Goal: Transaction & Acquisition: Subscribe to service/newsletter

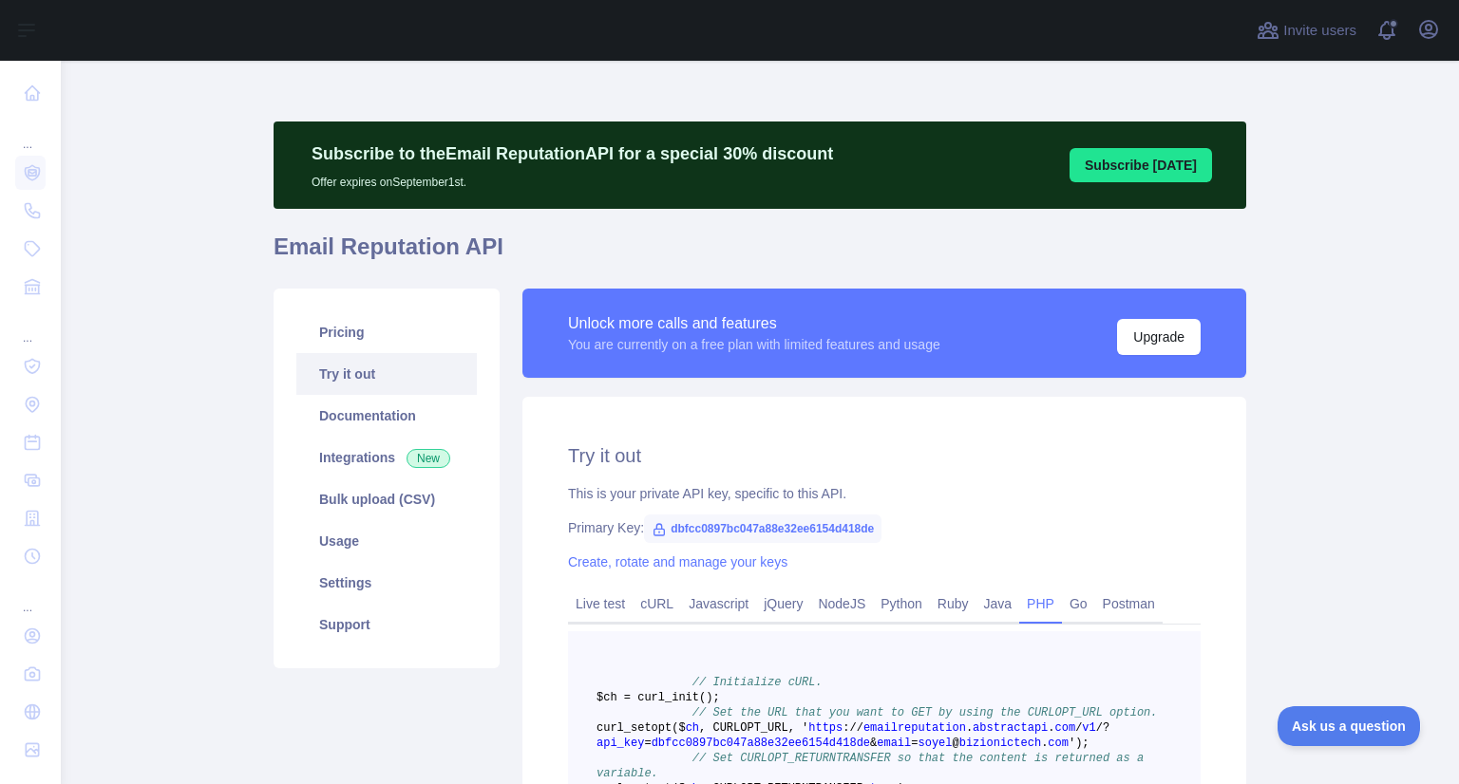
scroll to position [2, 0]
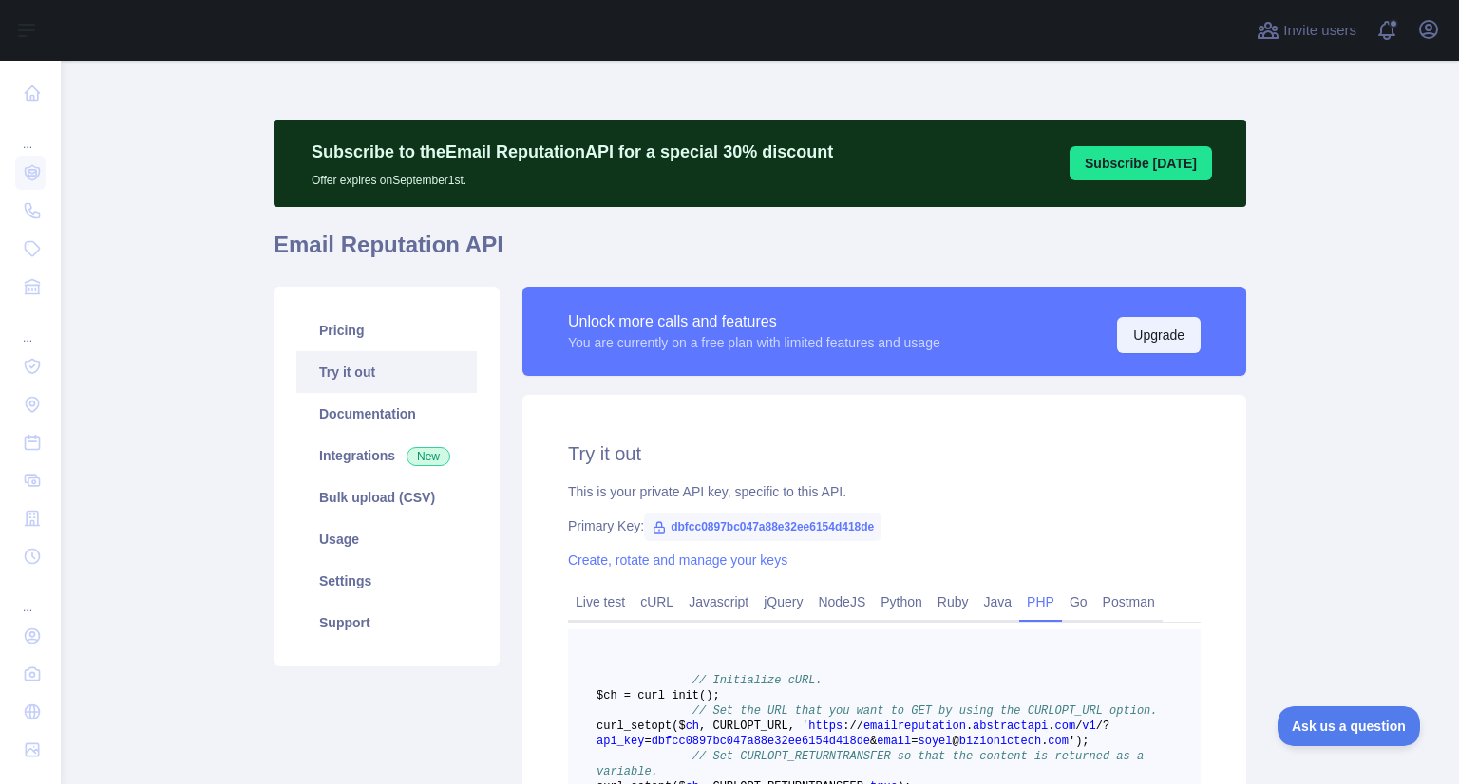
click at [1166, 341] on button "Upgrade" at bounding box center [1159, 335] width 84 height 36
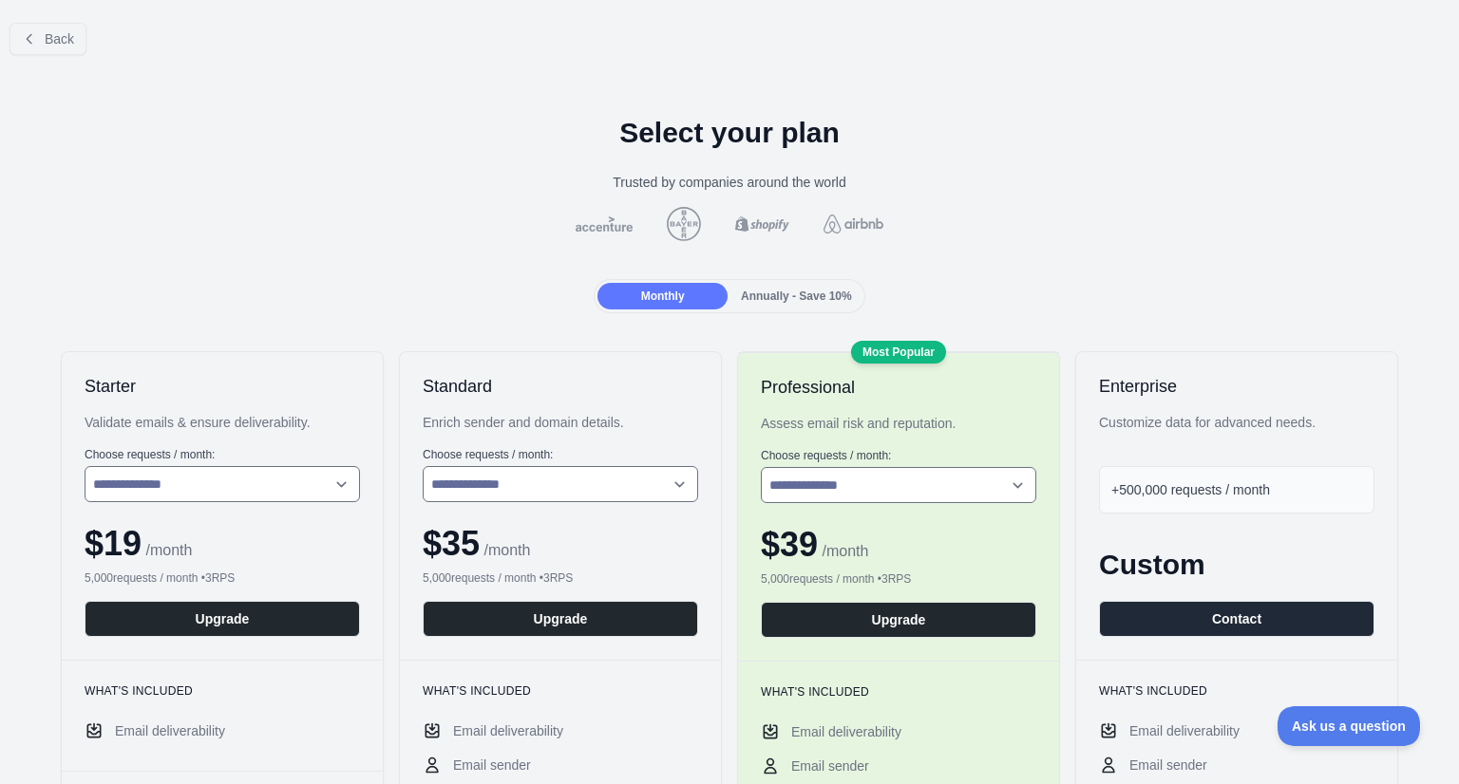
click at [785, 296] on span "Annually - Save 10%" at bounding box center [796, 296] width 111 height 13
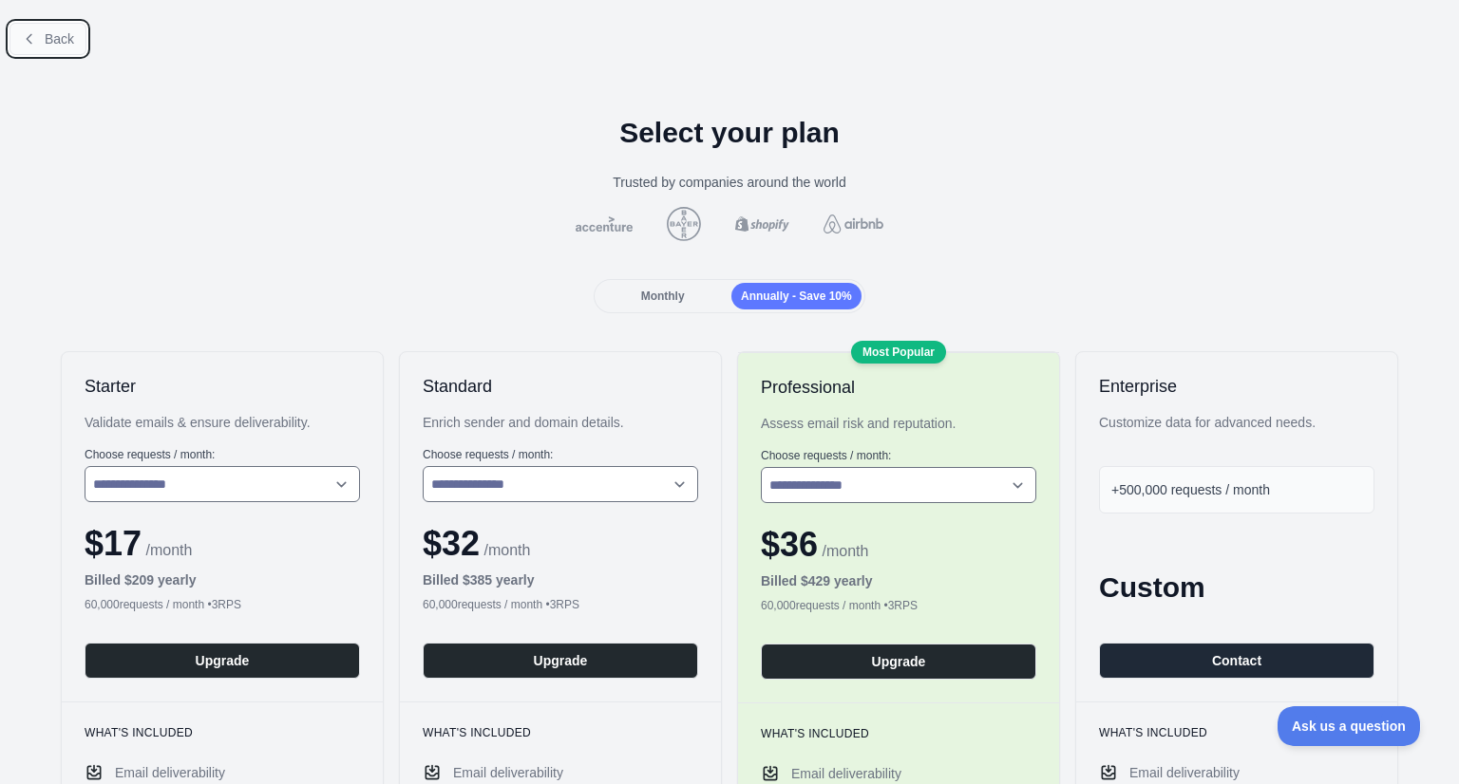
click at [51, 47] on button "Back" at bounding box center [47, 39] width 77 height 32
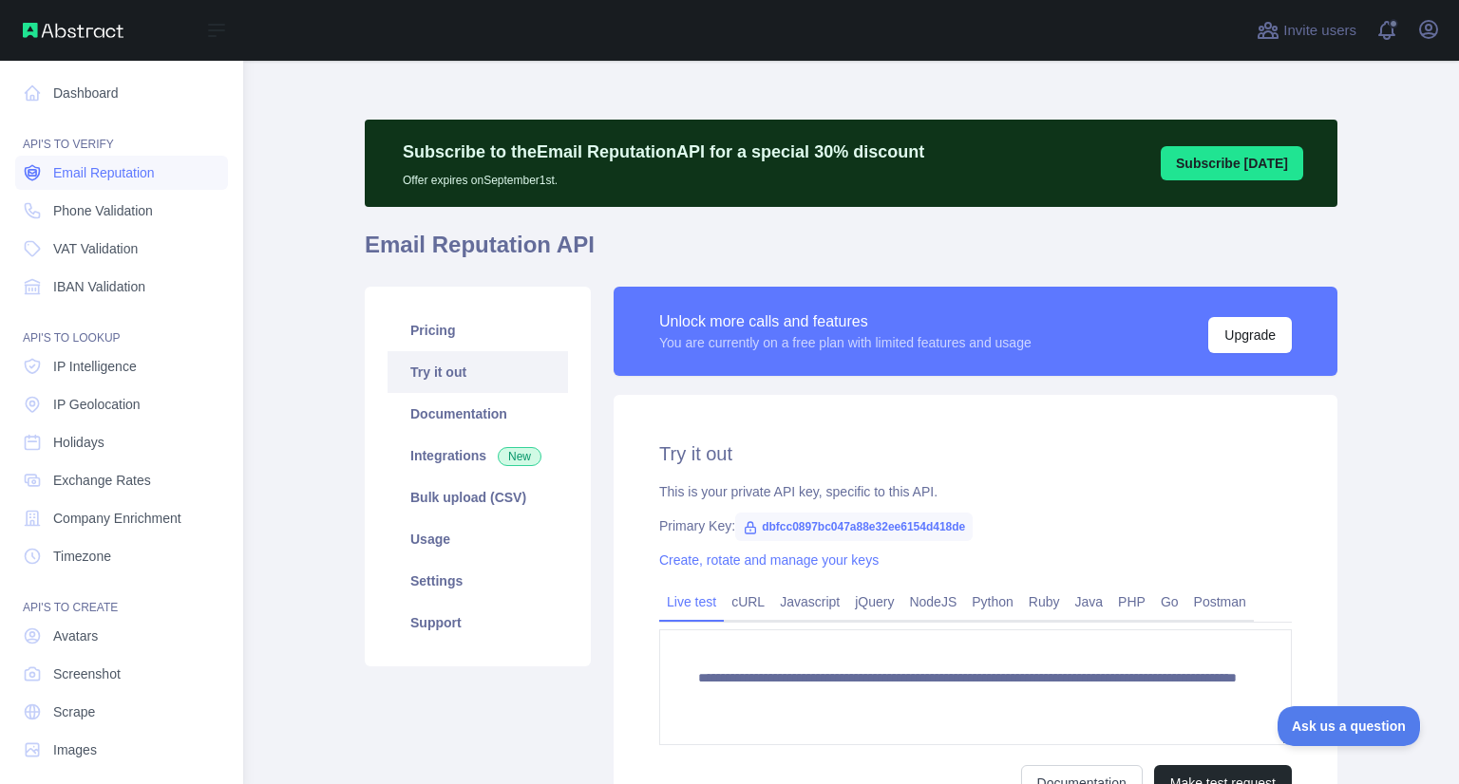
click at [78, 179] on span "Email Reputation" at bounding box center [104, 172] width 102 height 19
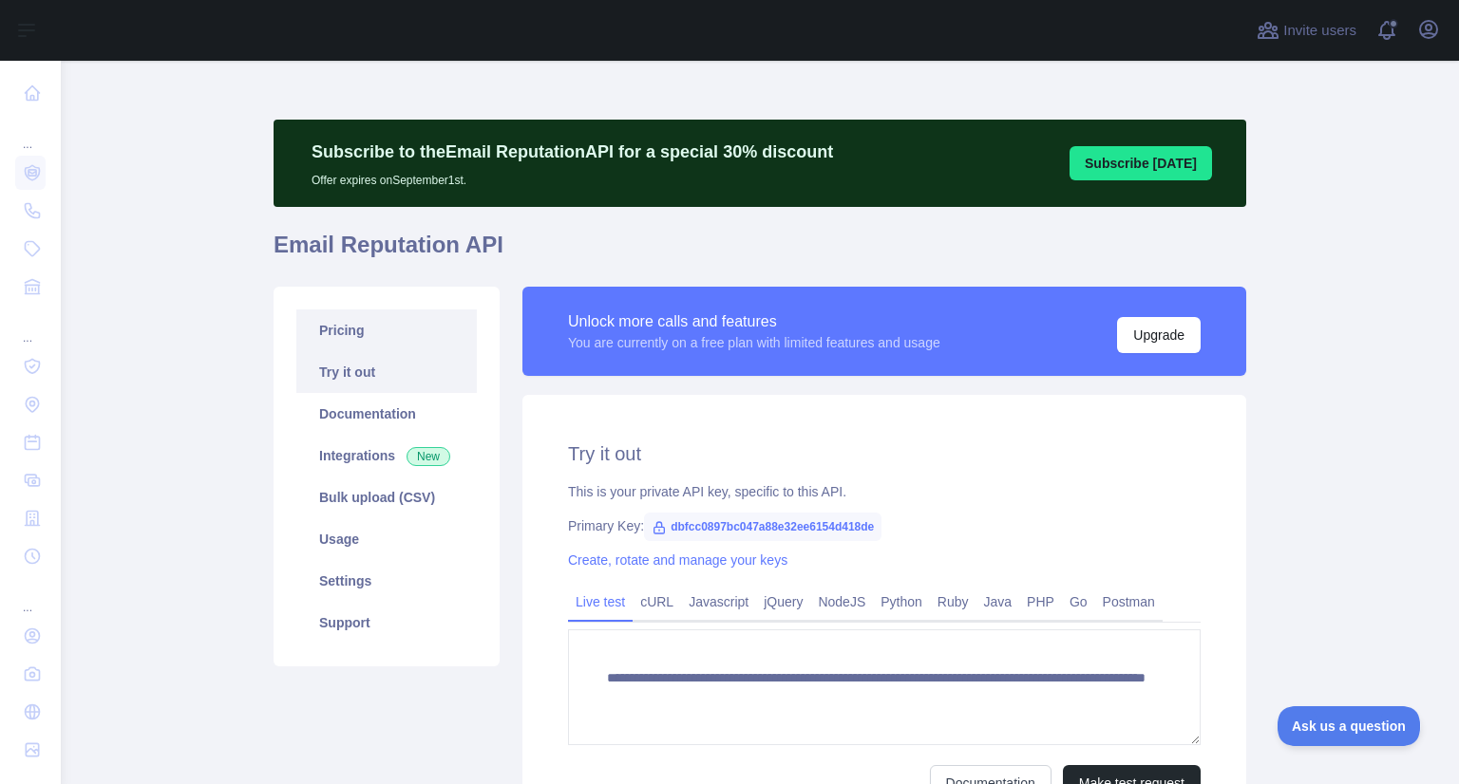
click at [323, 338] on link "Pricing" at bounding box center [386, 331] width 180 height 42
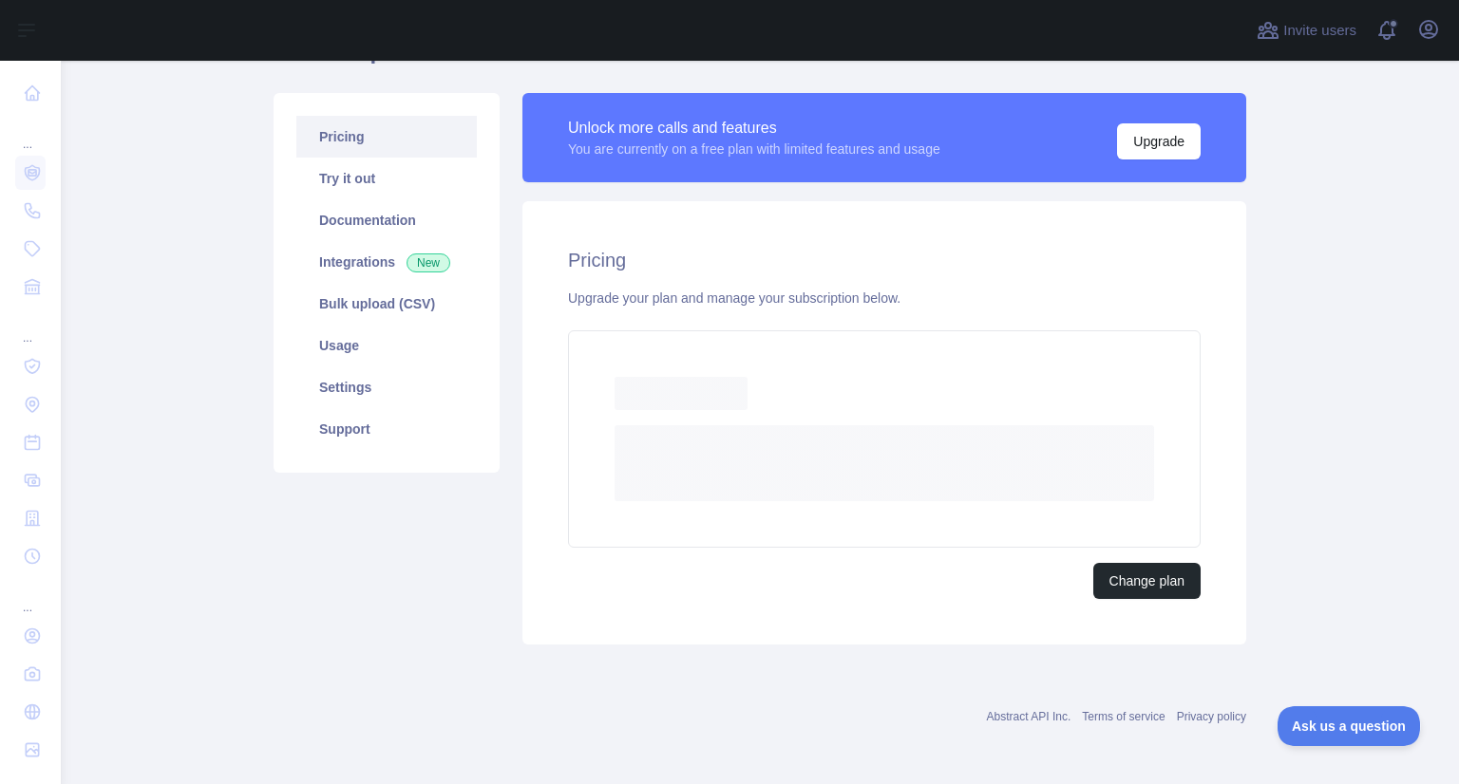
scroll to position [143, 0]
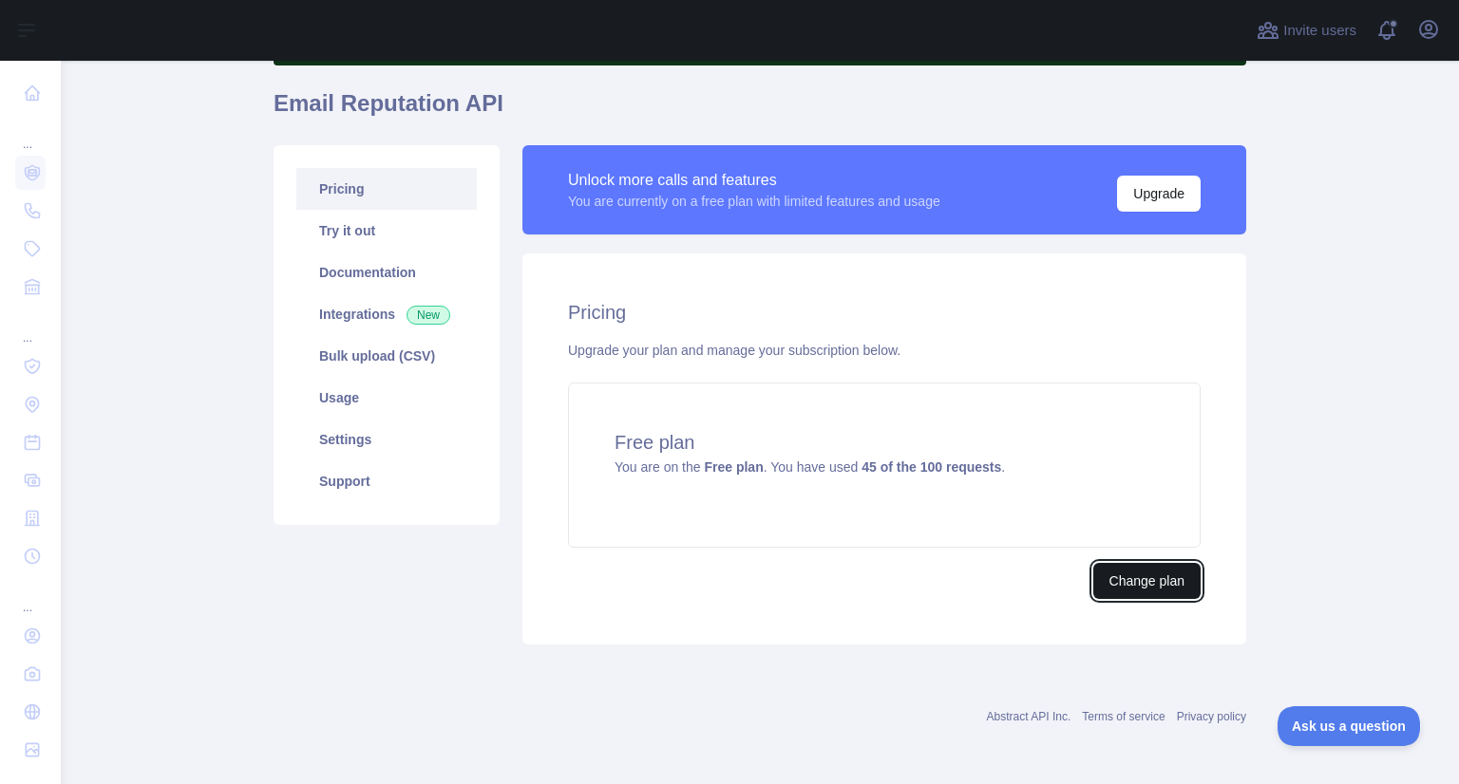
click at [1145, 572] on button "Change plan" at bounding box center [1146, 581] width 107 height 36
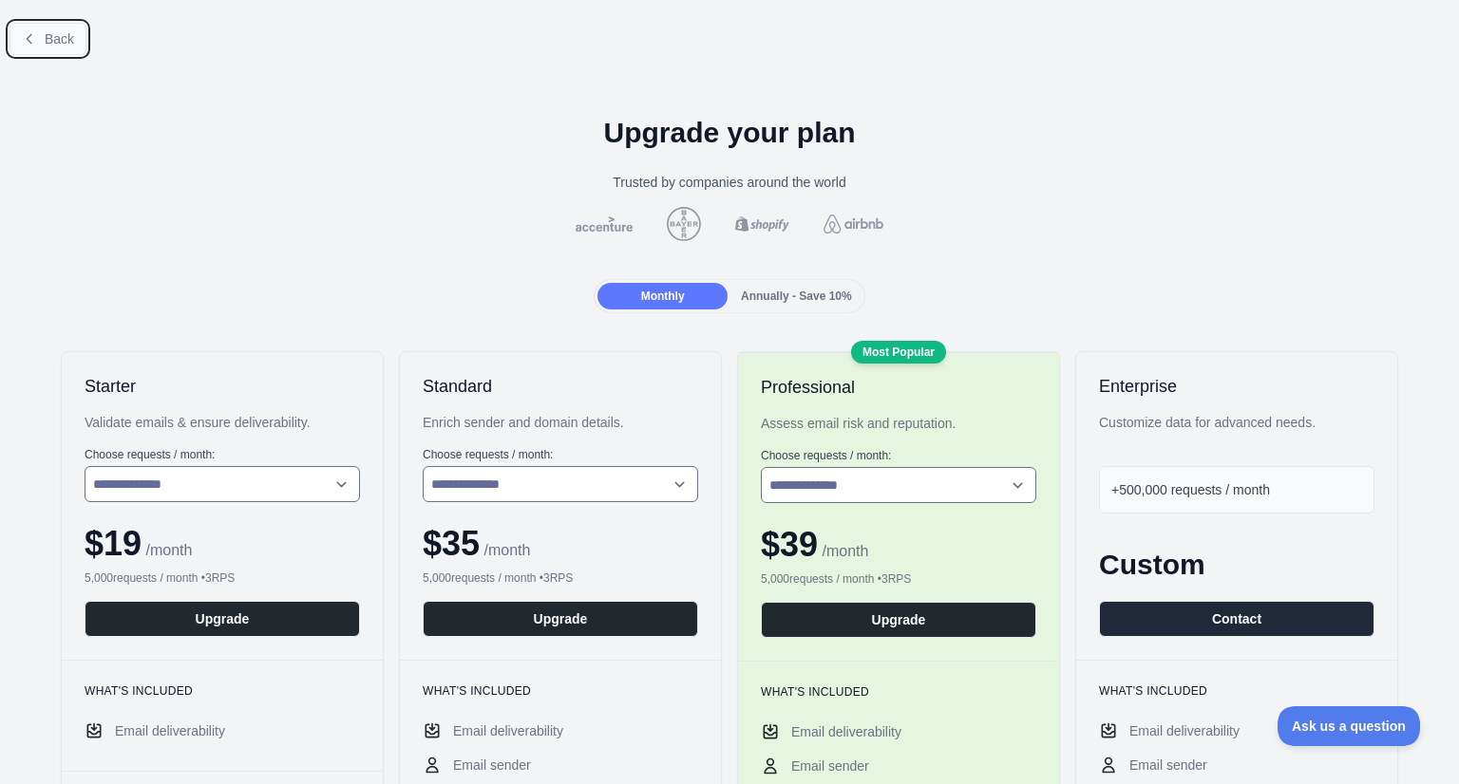
click at [33, 24] on button "Back" at bounding box center [47, 39] width 77 height 32
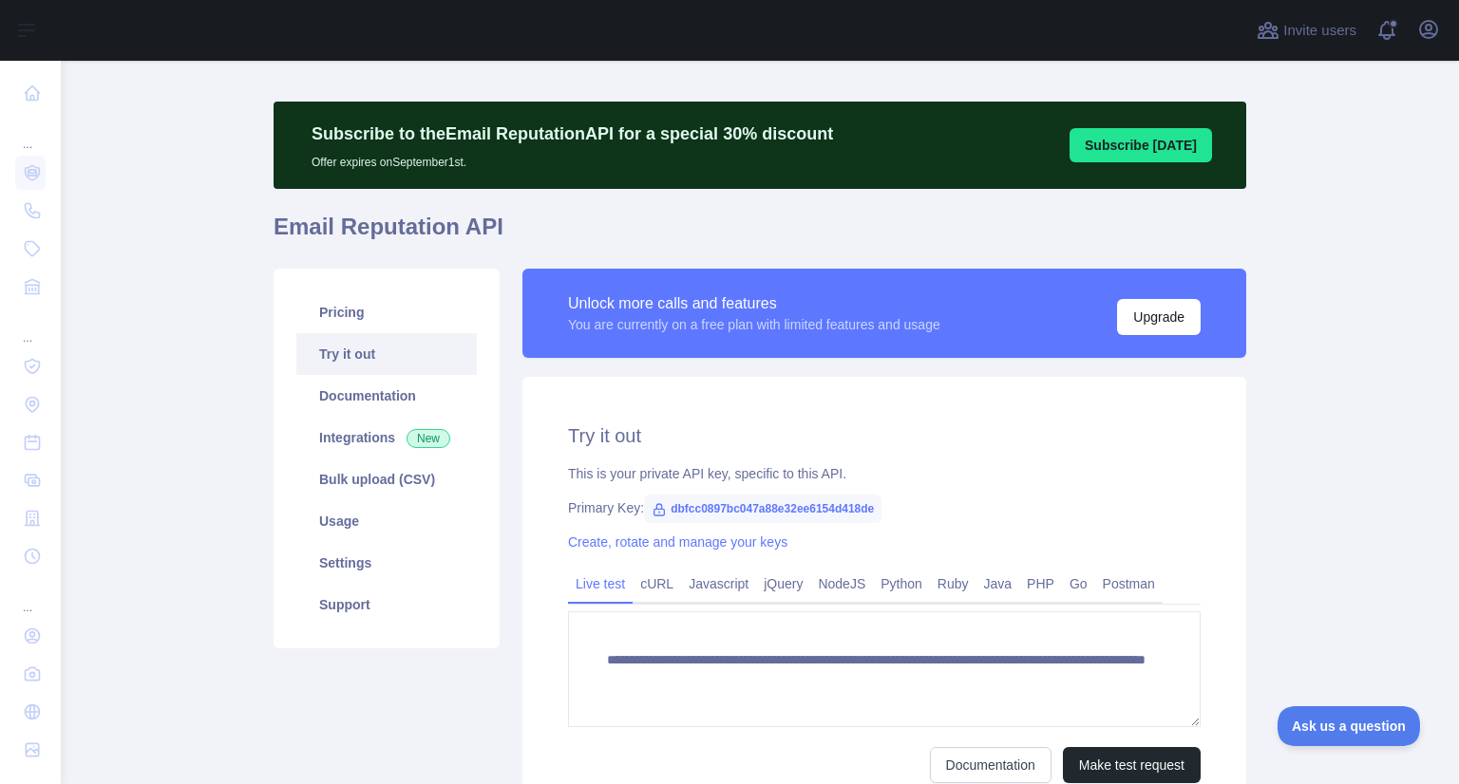
scroll to position [21, 0]
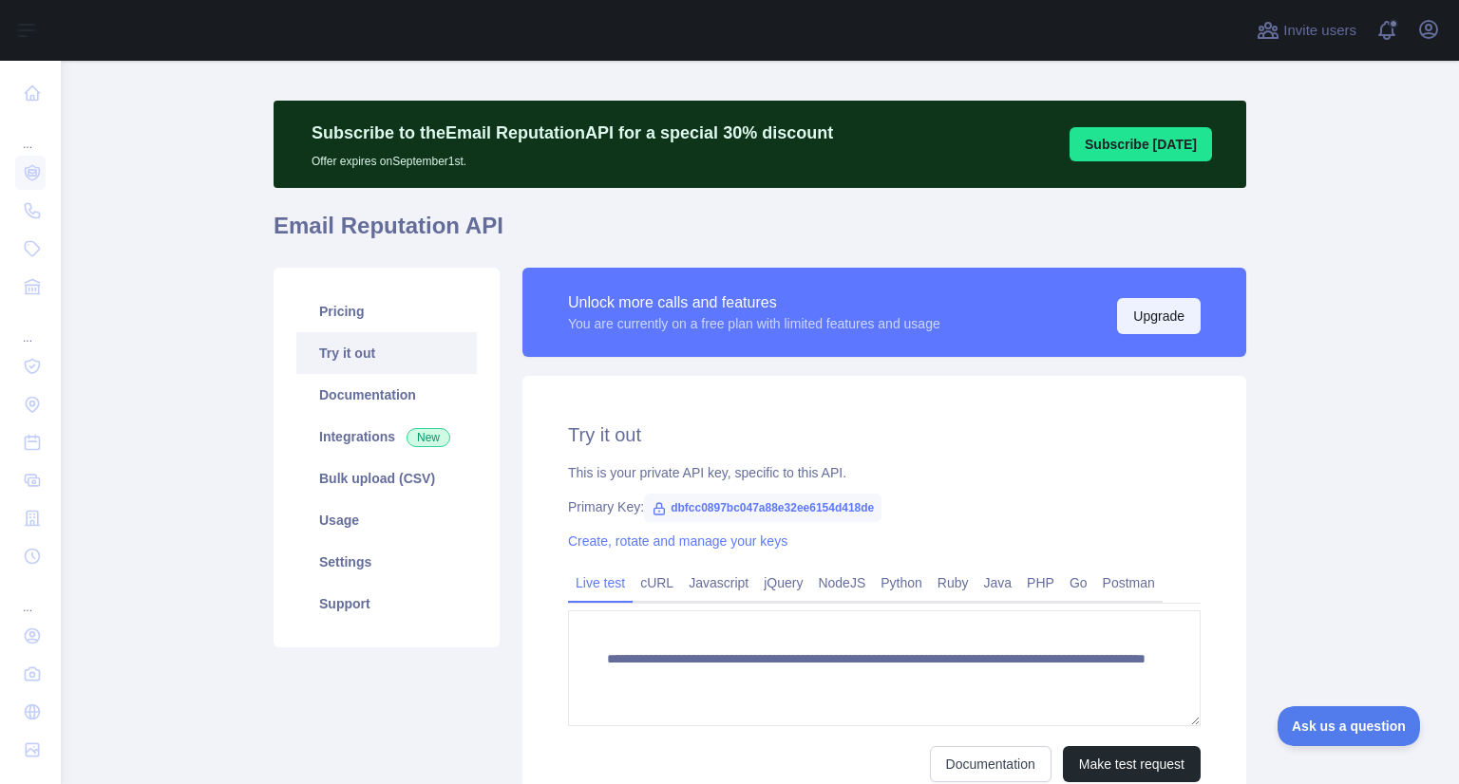
click at [1160, 326] on button "Upgrade" at bounding box center [1159, 316] width 84 height 36
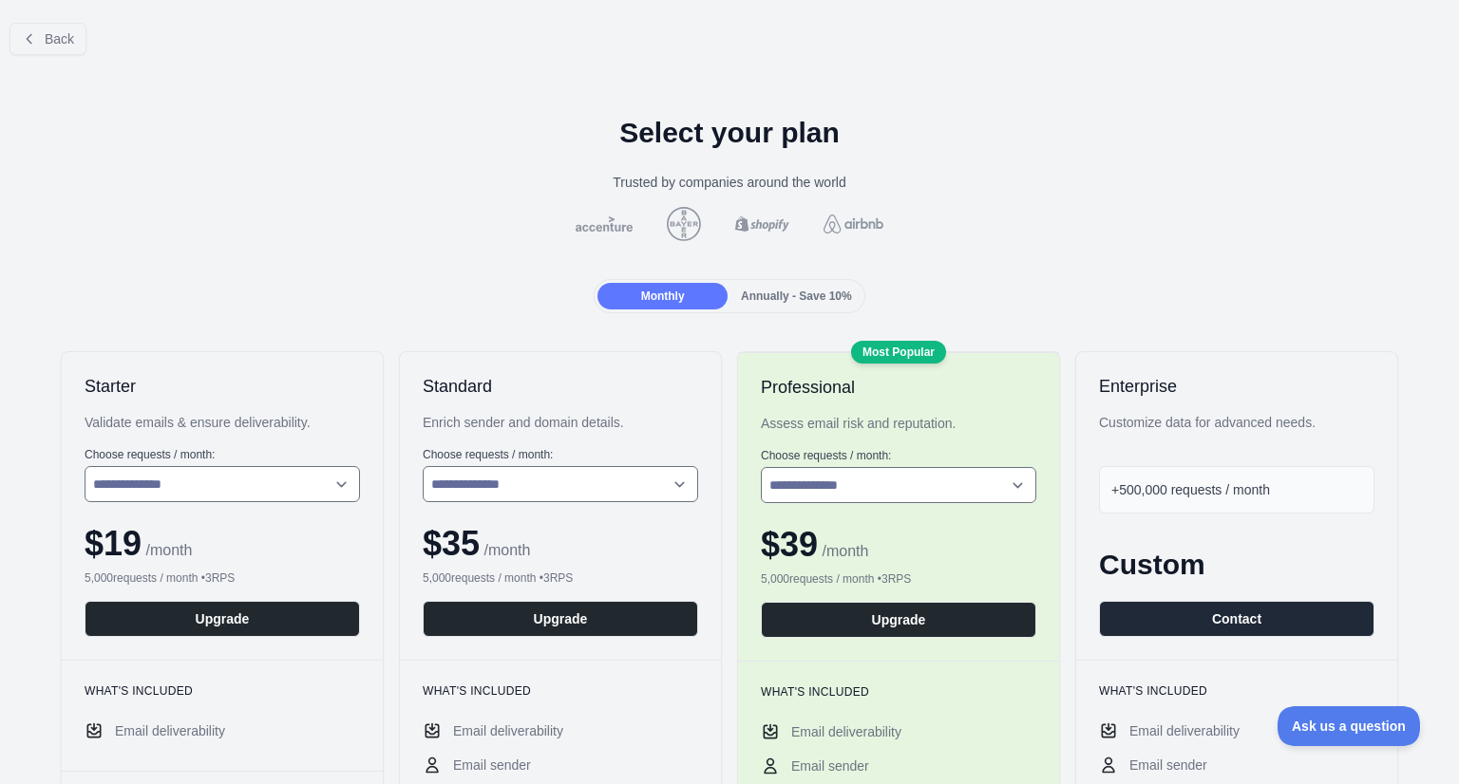
click at [801, 285] on div "Annually - Save 10%" at bounding box center [796, 296] width 130 height 27
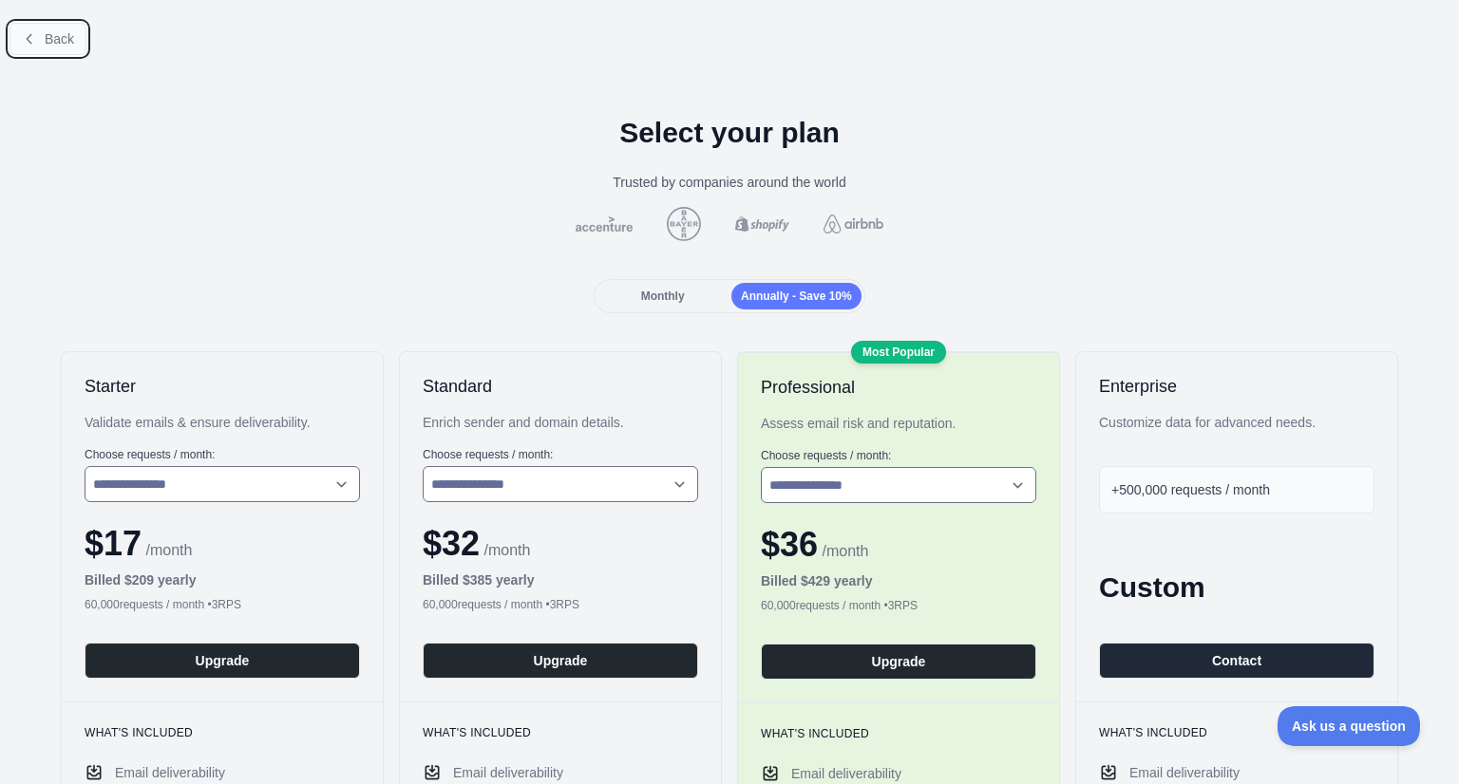
click at [30, 31] on icon at bounding box center [29, 38] width 15 height 15
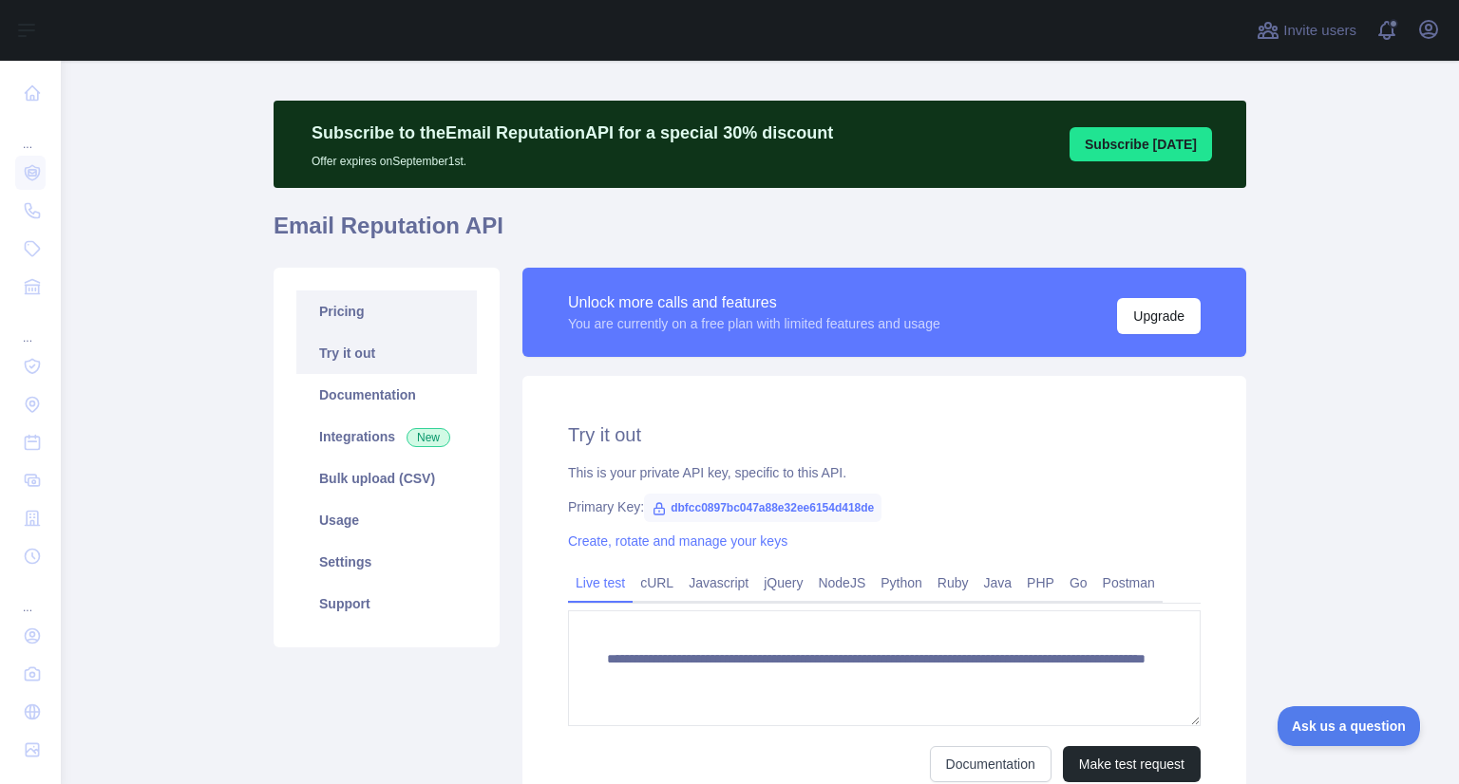
click at [353, 317] on link "Pricing" at bounding box center [386, 312] width 180 height 42
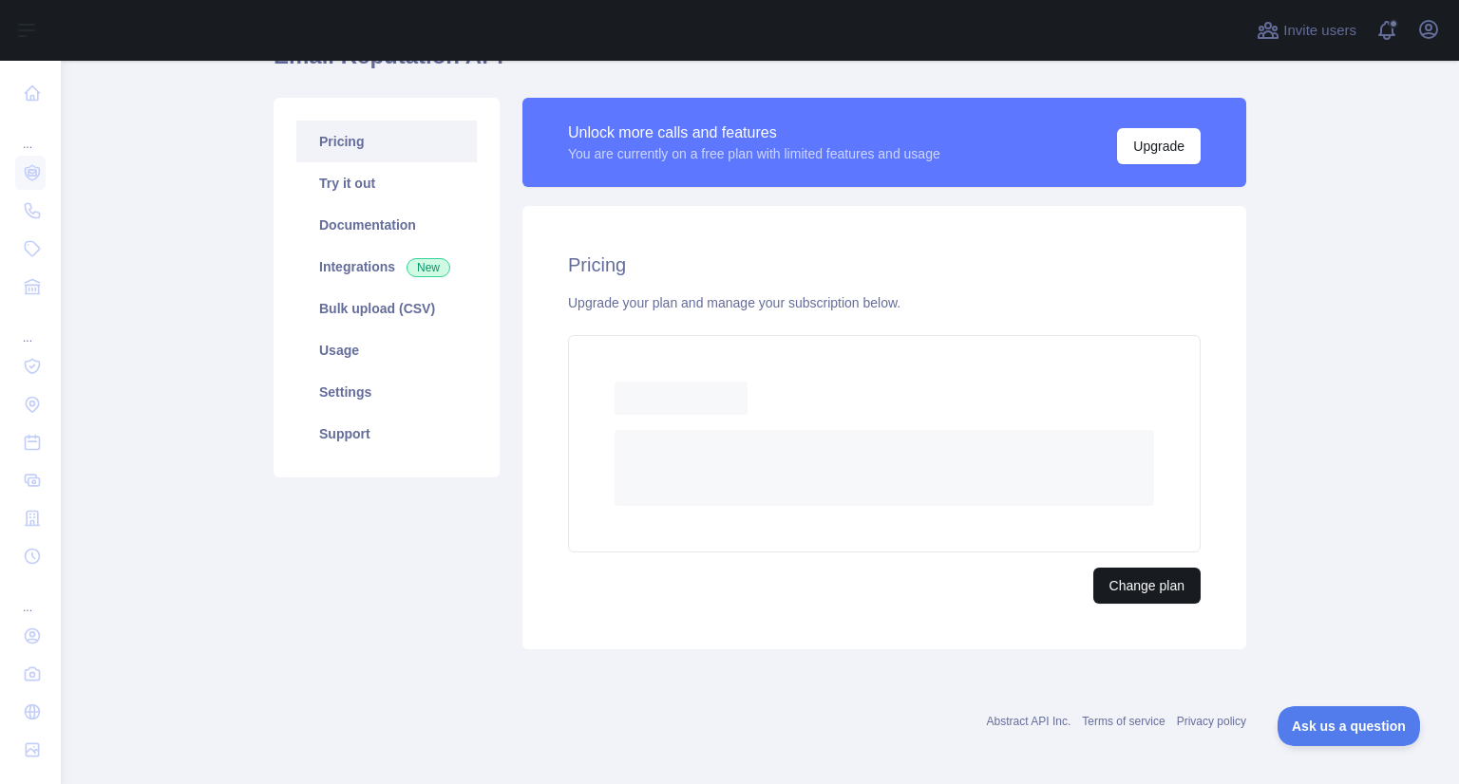
scroll to position [143, 0]
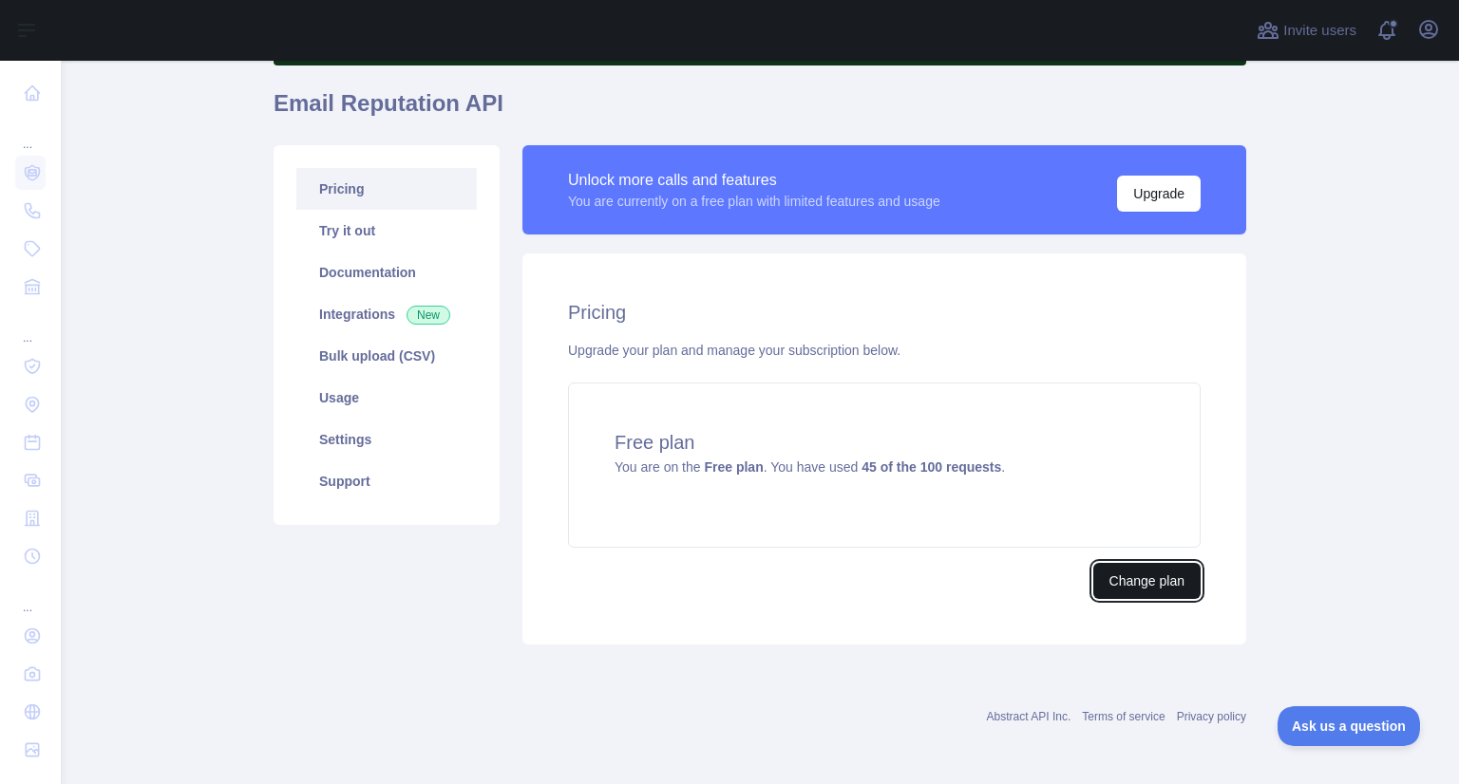
click at [1158, 572] on button "Change plan" at bounding box center [1146, 581] width 107 height 36
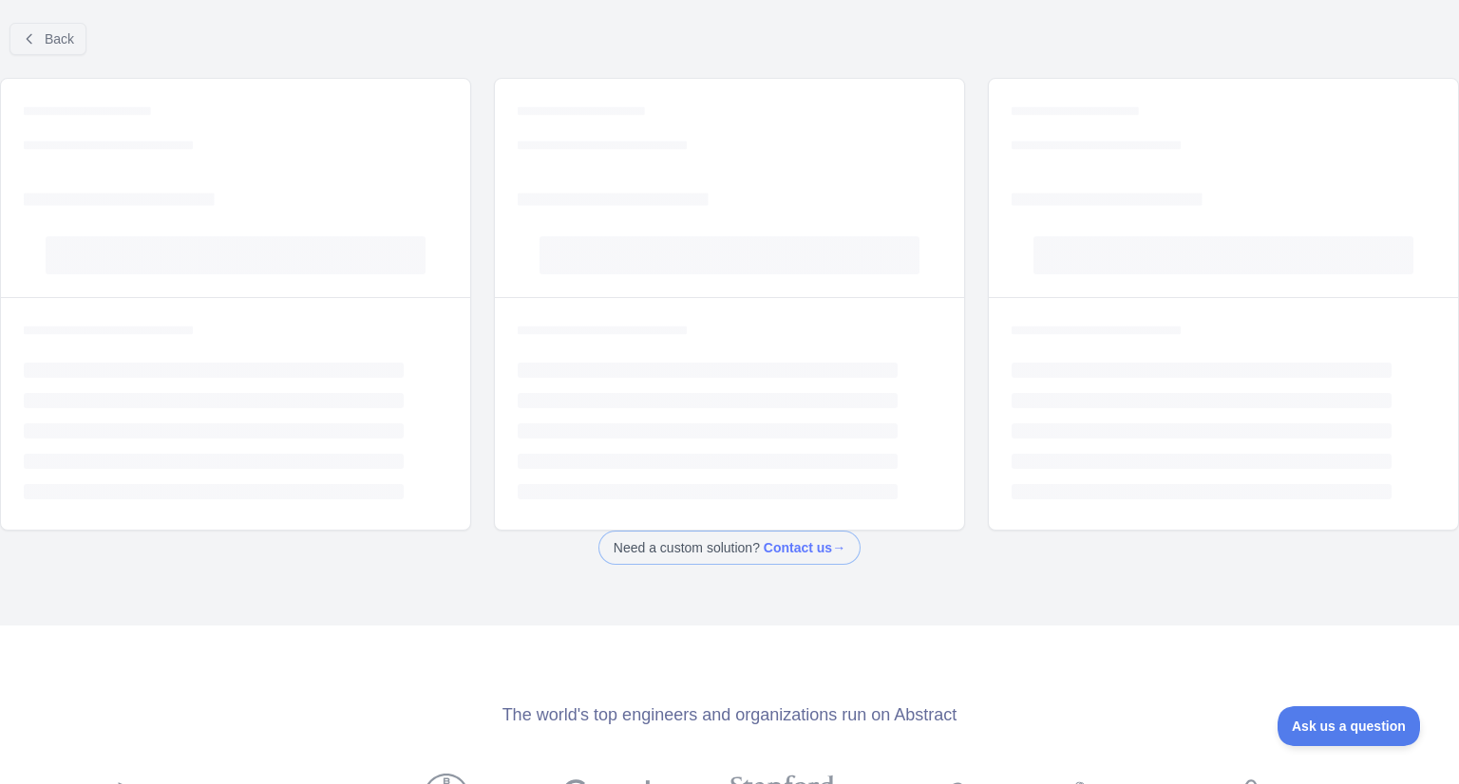
scroll to position [25, 0]
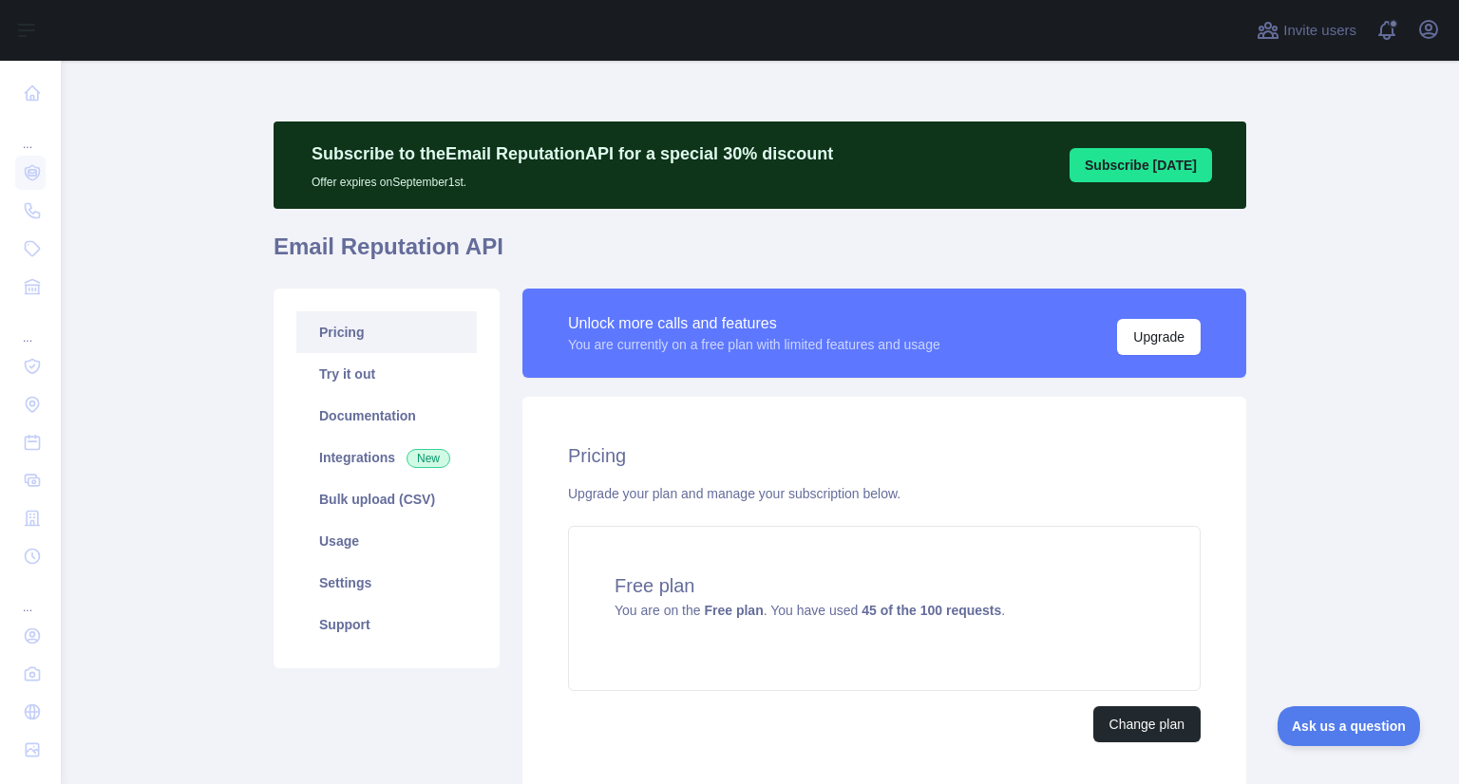
click at [1169, 114] on div "Subscribe to the Email Reputation API for a special 30 % discount Offer expires…" at bounding box center [759, 460] width 972 height 708
click at [348, 340] on link "Pricing" at bounding box center [386, 332] width 180 height 42
click at [1161, 347] on button "Upgrade" at bounding box center [1159, 337] width 84 height 36
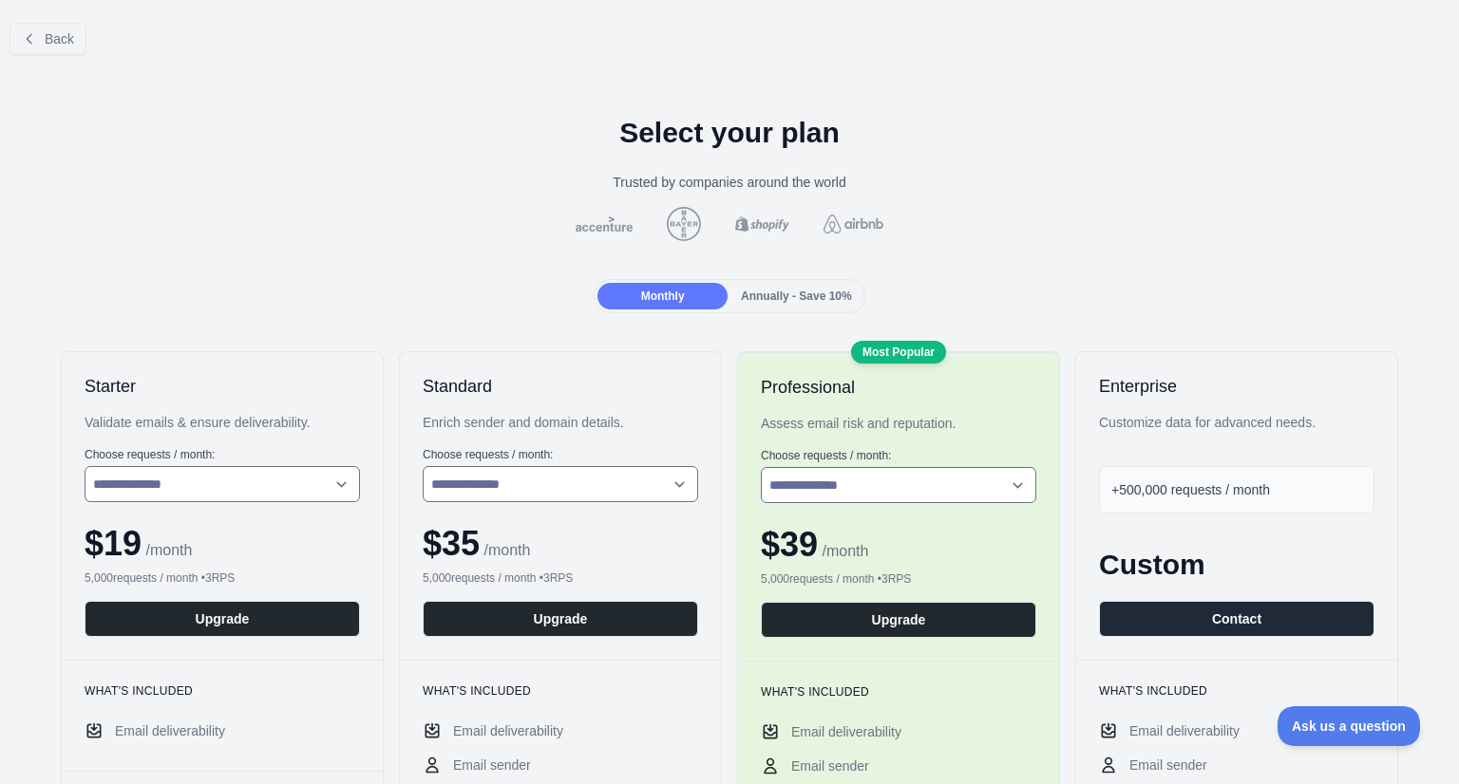
click at [833, 298] on span "Annually - Save 10%" at bounding box center [796, 296] width 111 height 13
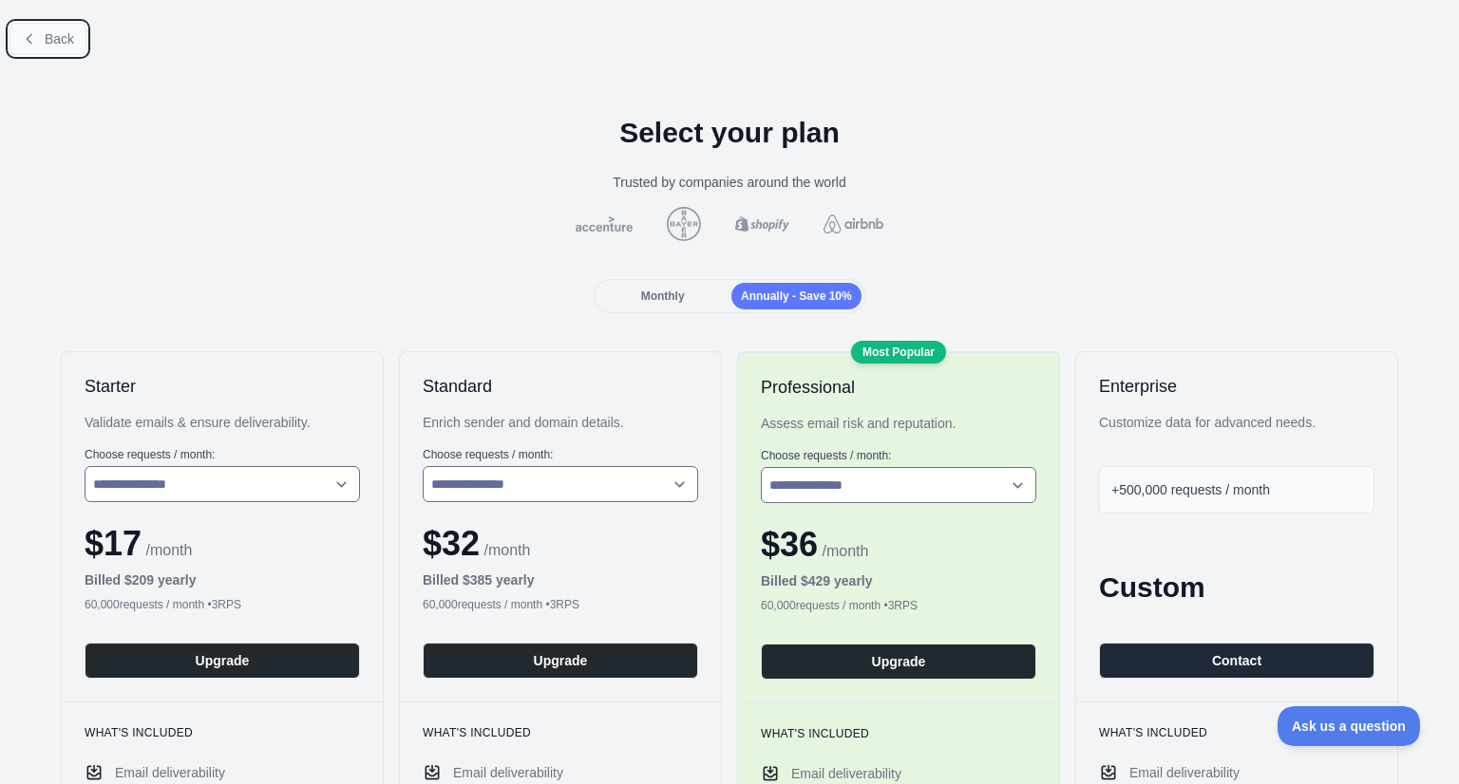
click at [68, 41] on span "Back" at bounding box center [59, 38] width 29 height 15
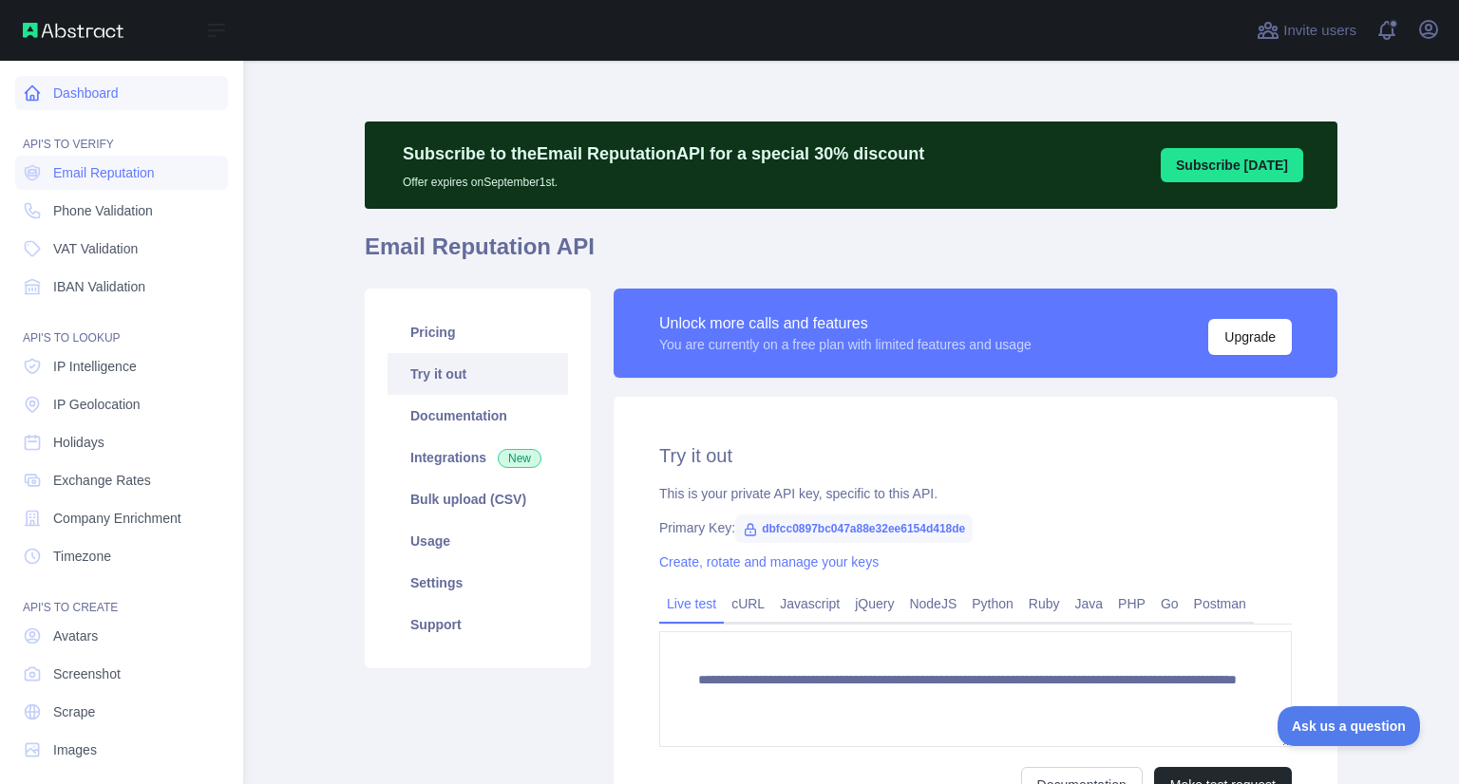
click at [95, 91] on link "Dashboard" at bounding box center [121, 93] width 213 height 34
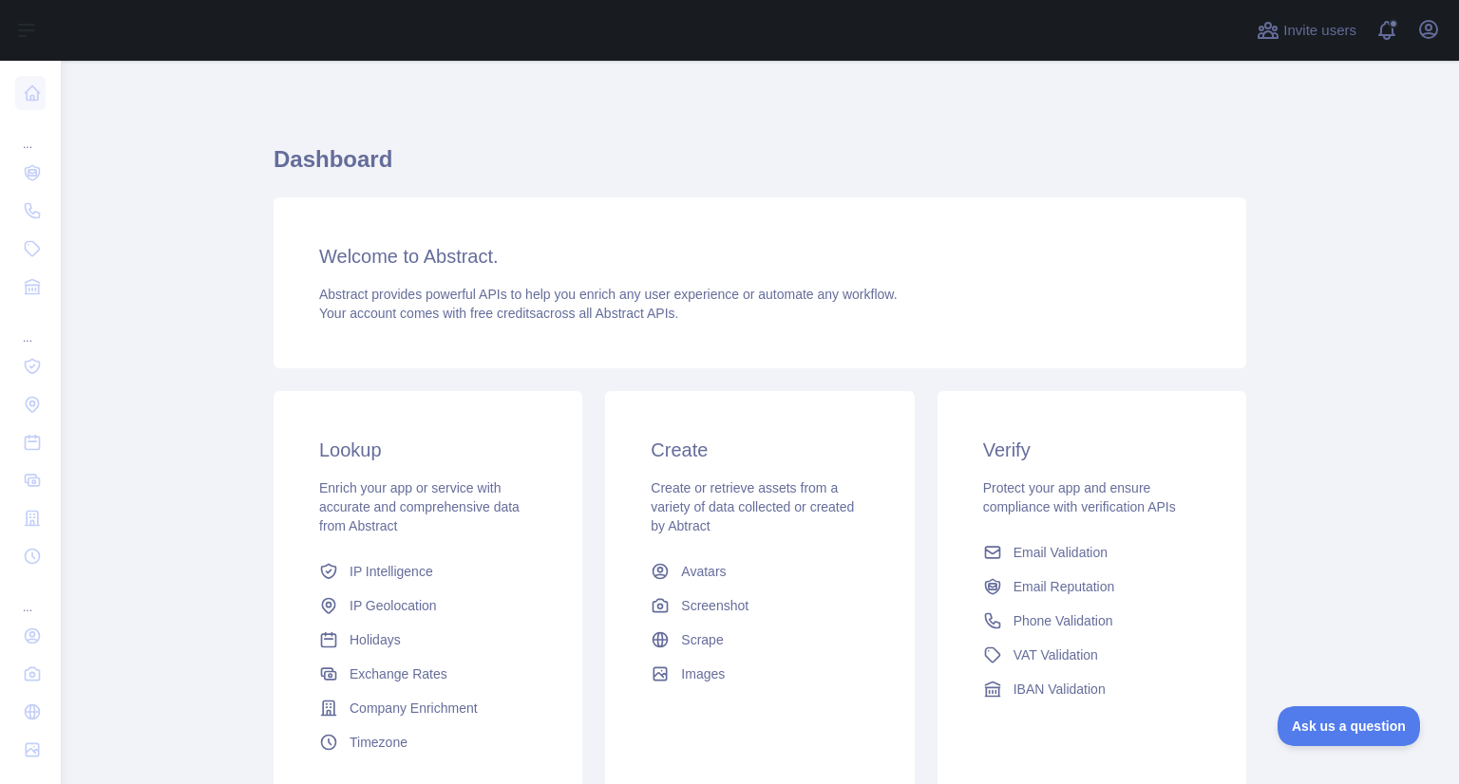
scroll to position [161, 0]
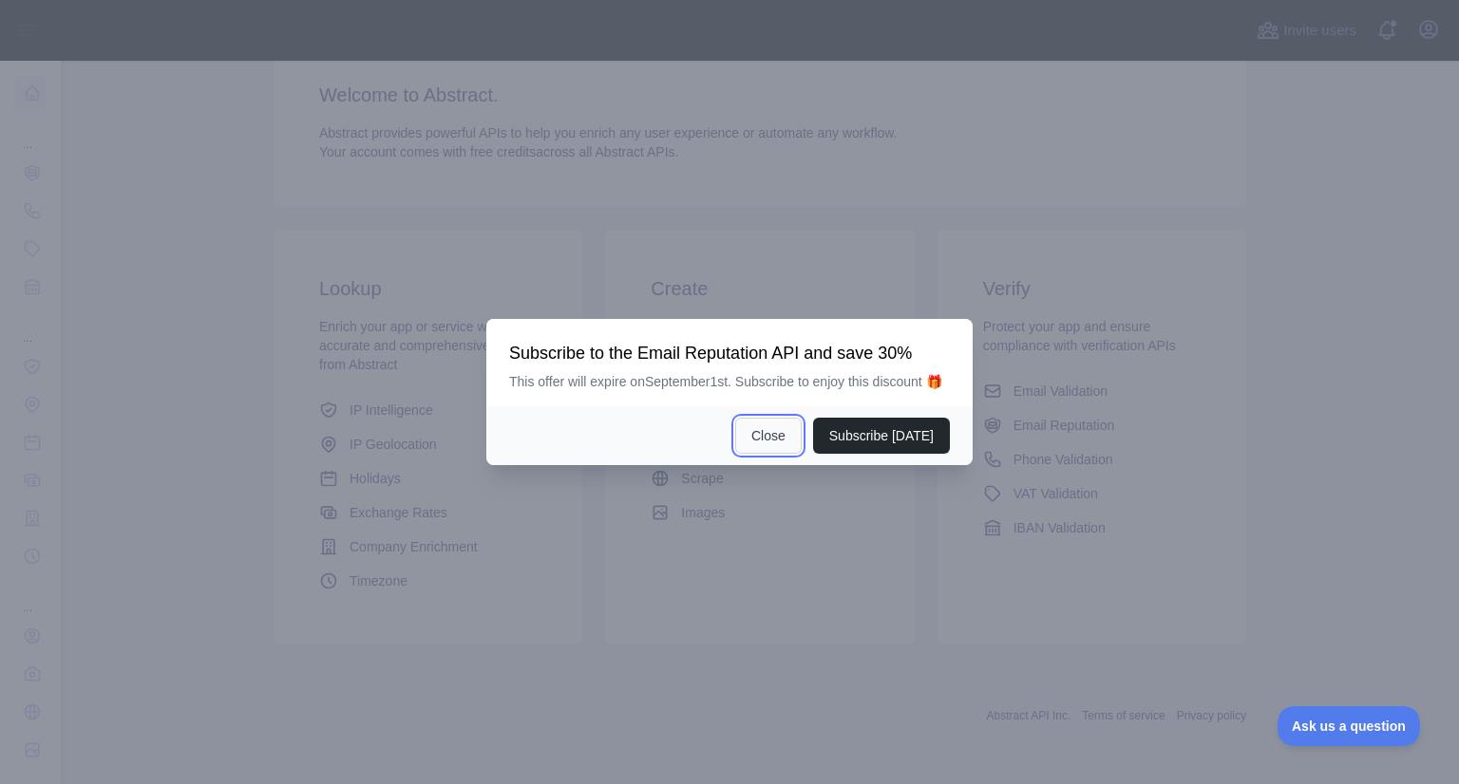
click at [777, 442] on button "Close" at bounding box center [768, 436] width 66 height 36
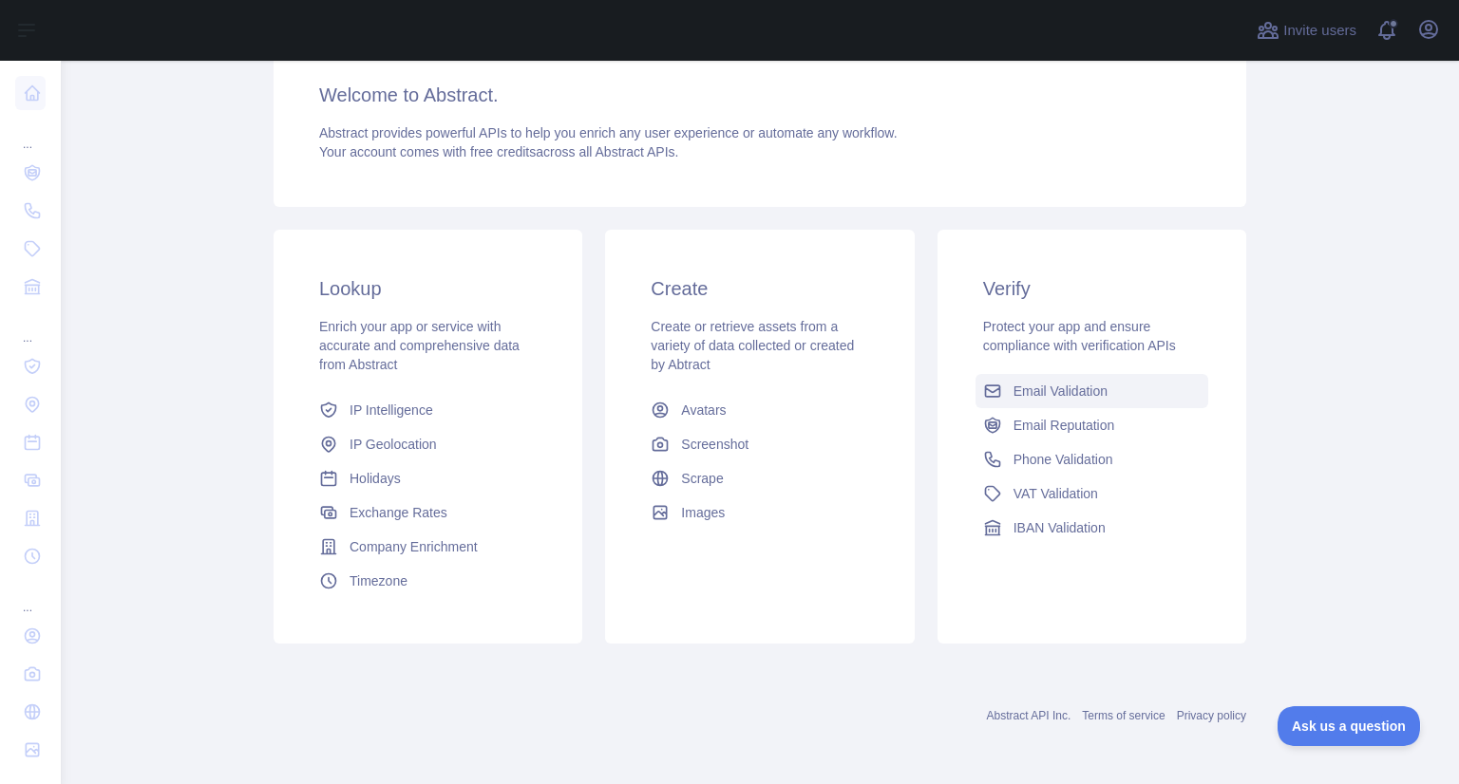
click at [1058, 392] on span "Email Validation" at bounding box center [1060, 391] width 94 height 19
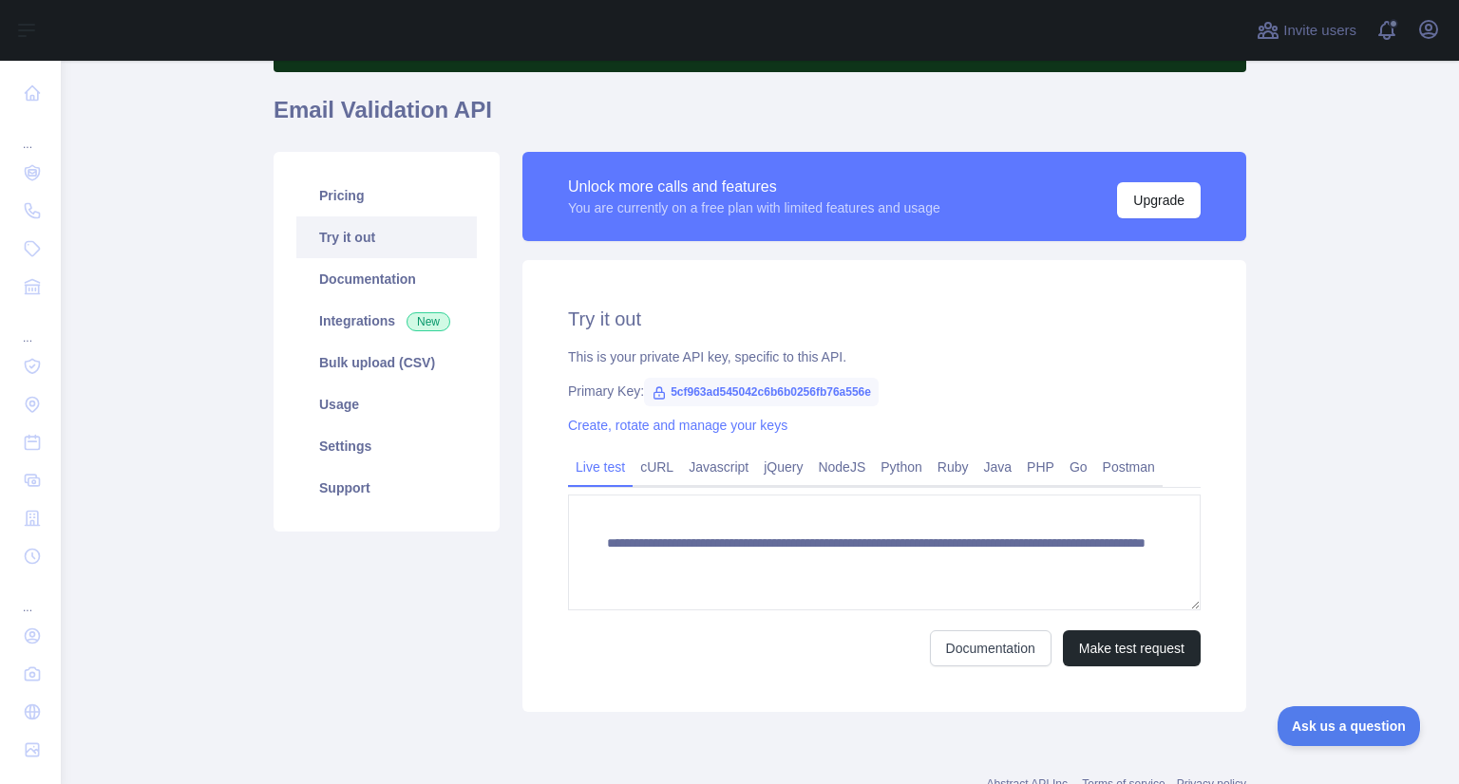
scroll to position [139, 0]
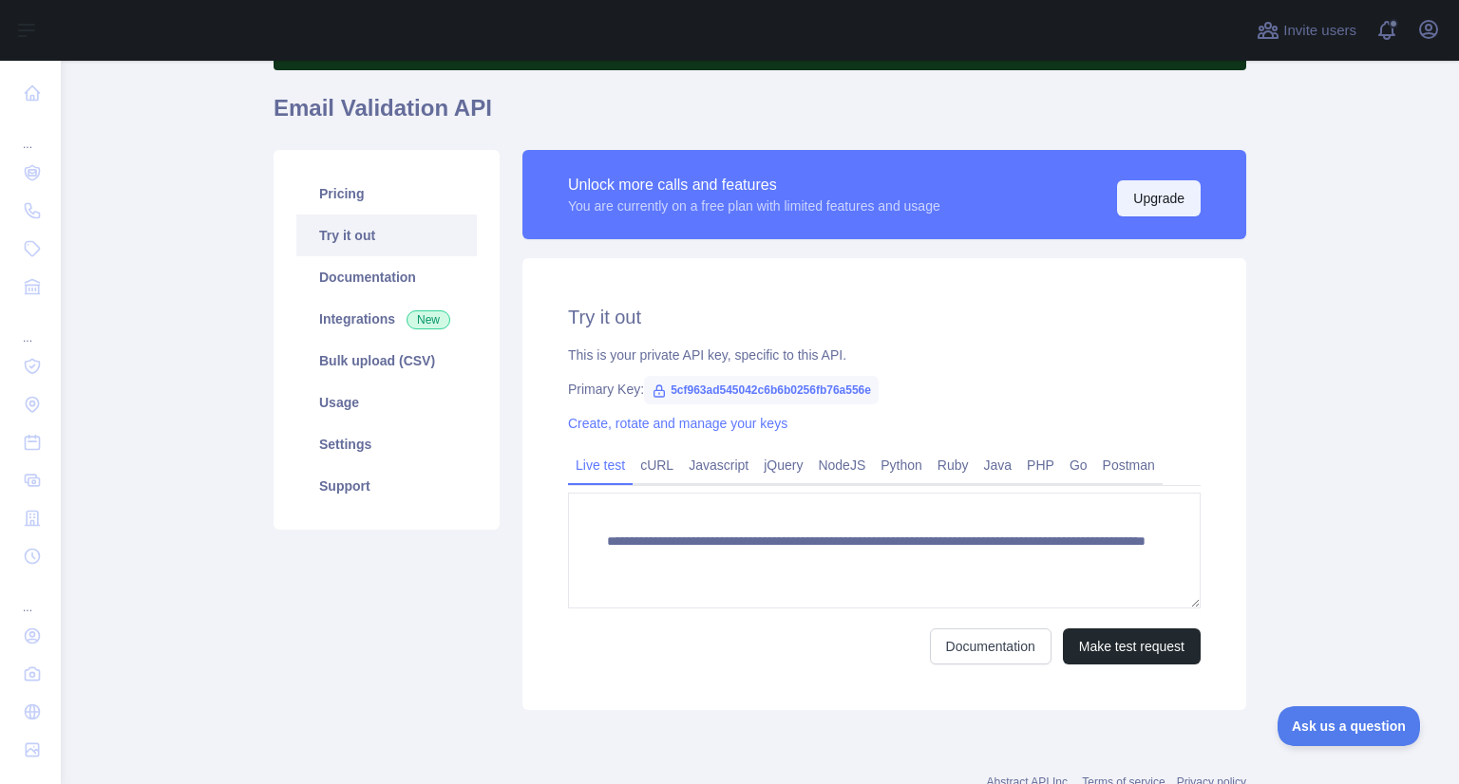
click at [1162, 187] on button "Upgrade" at bounding box center [1159, 198] width 84 height 36
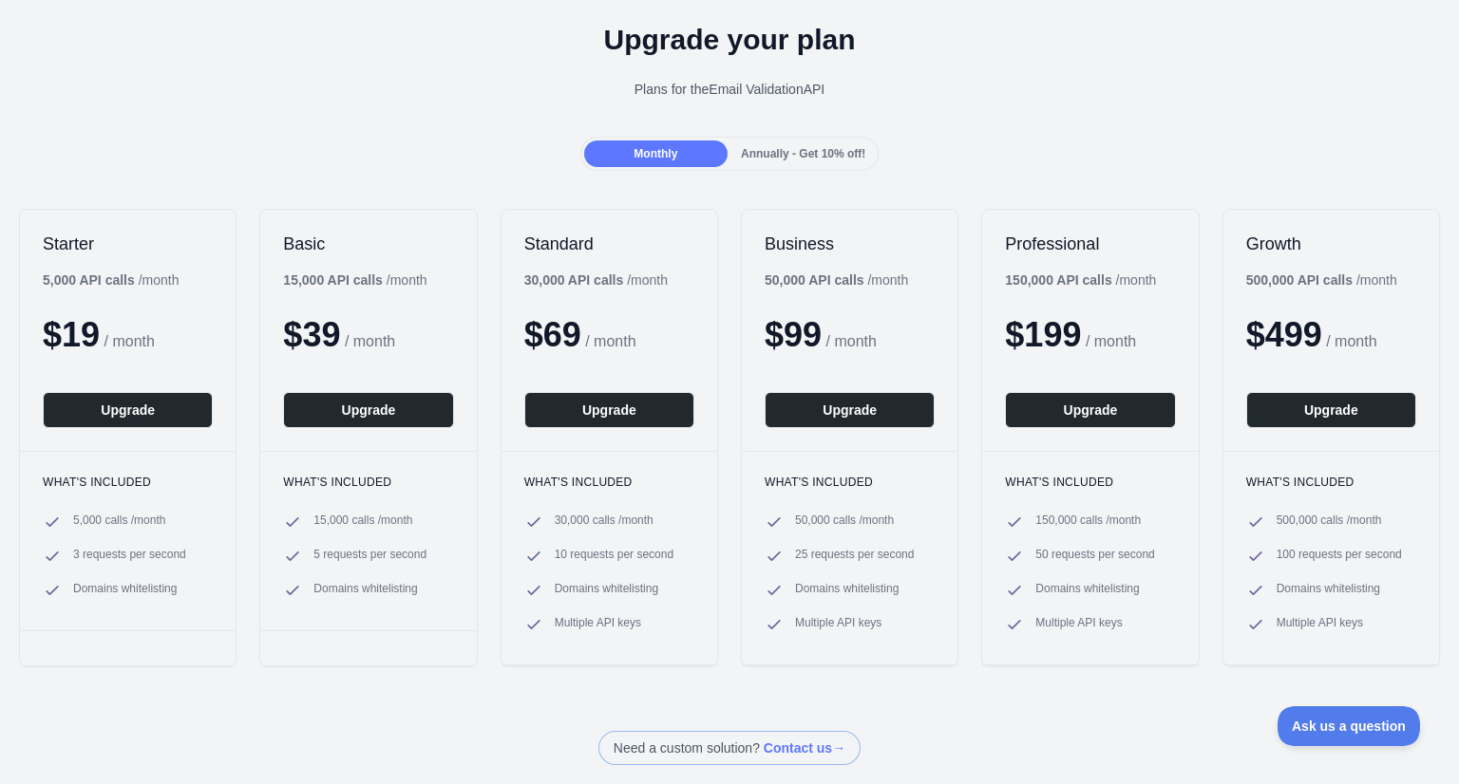
scroll to position [71, 0]
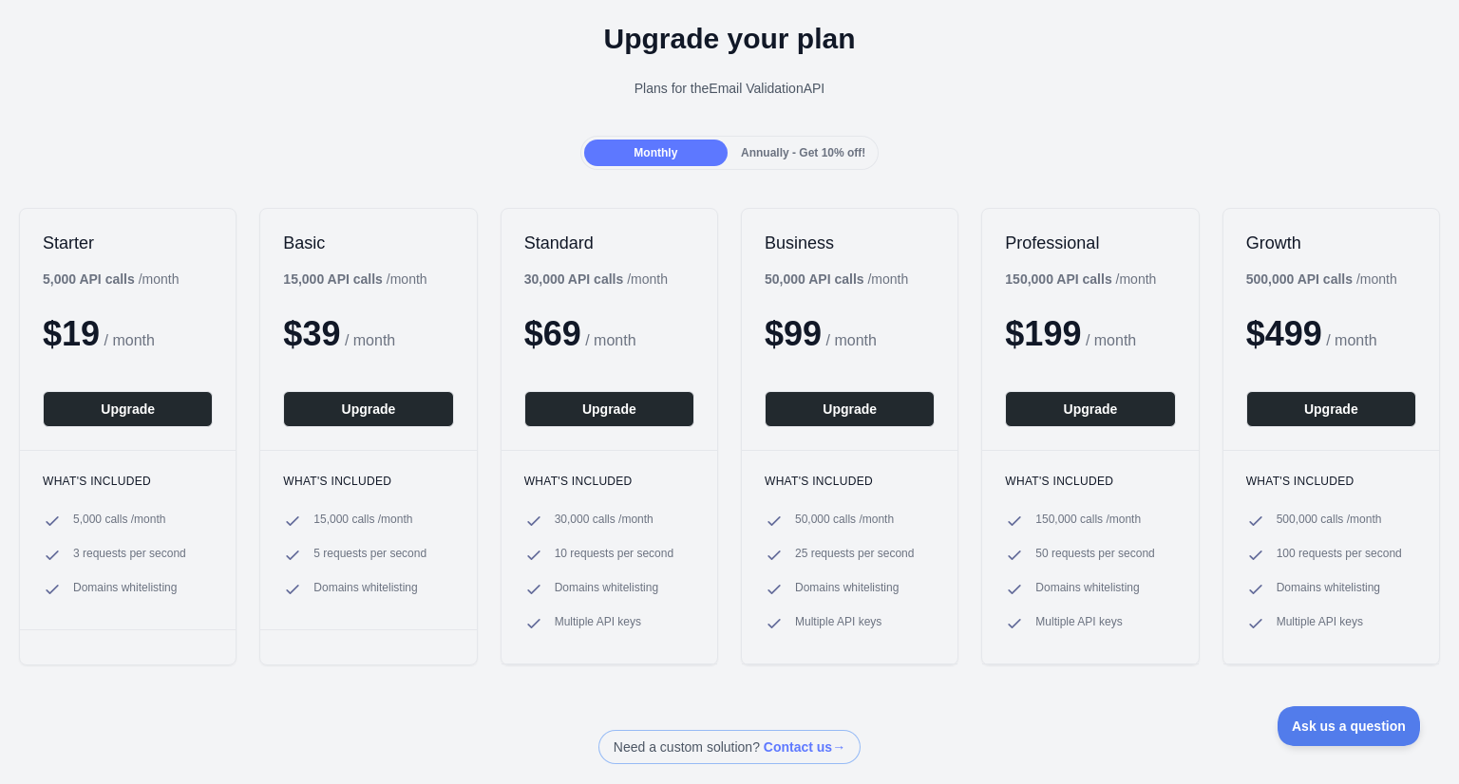
click at [822, 160] on div "Annually - Get 10% off!" at bounding box center [802, 153] width 143 height 27
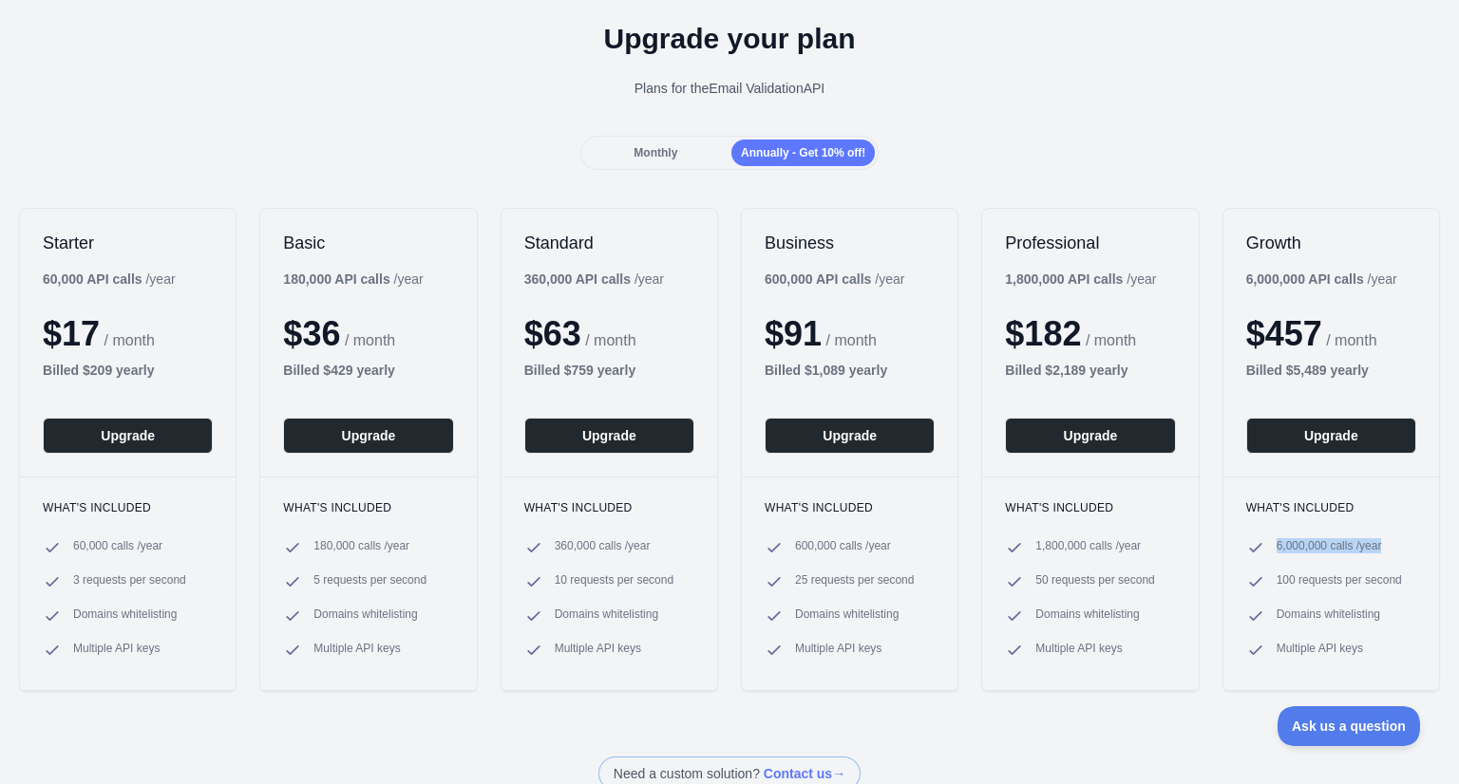
drag, startPoint x: 1257, startPoint y: 549, endPoint x: 1385, endPoint y: 555, distance: 128.4
click at [1385, 555] on li "6,000,000 calls / year" at bounding box center [1331, 547] width 170 height 19
click at [640, 154] on span "Monthly" at bounding box center [655, 152] width 44 height 13
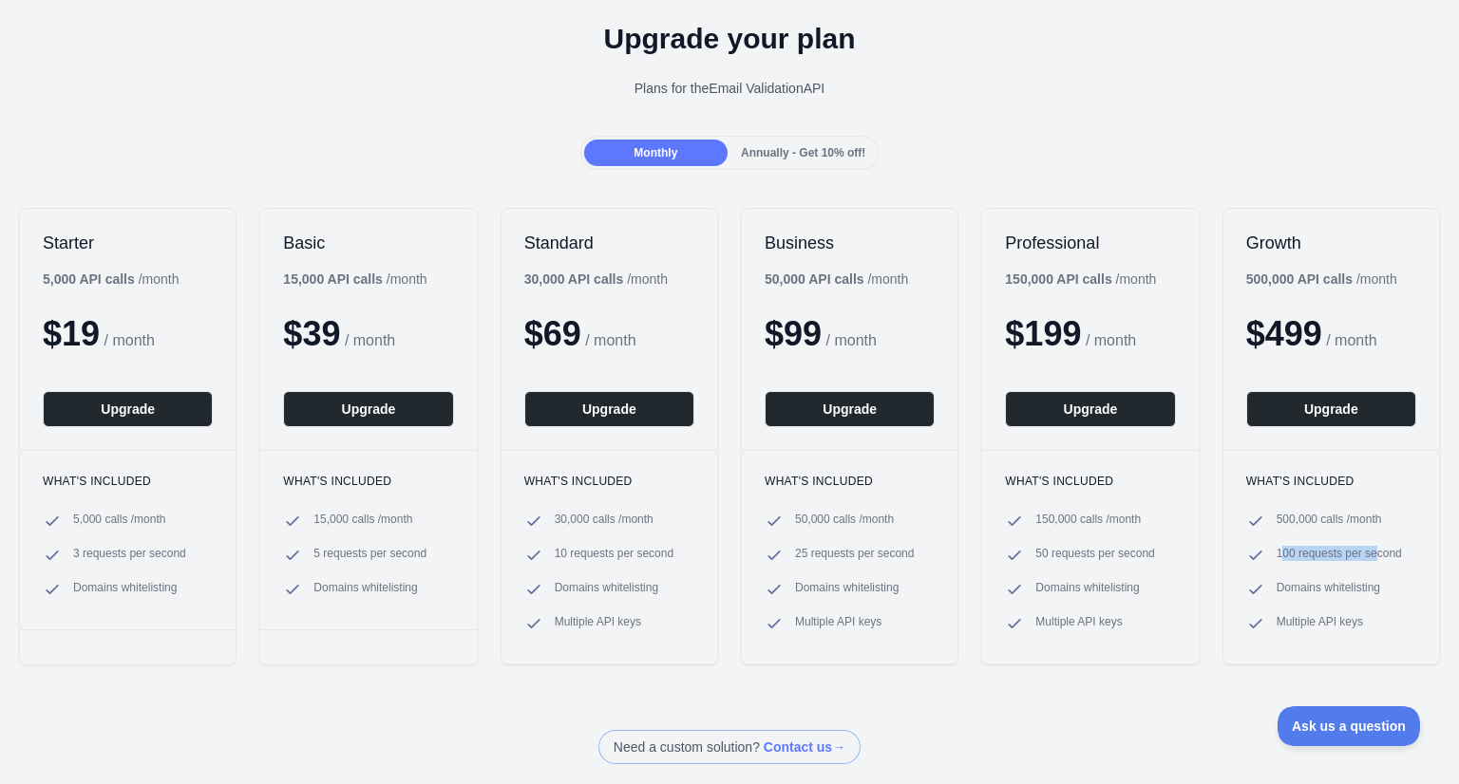
drag, startPoint x: 1267, startPoint y: 533, endPoint x: 1364, endPoint y: 543, distance: 97.4
click at [1364, 543] on ul "500,000 calls / month 100 requests per second Domains whitelisting Multiple API…" at bounding box center [1331, 573] width 170 height 122
click at [121, 348] on span "/ month" at bounding box center [129, 340] width 50 height 16
